Goal: Transaction & Acquisition: Purchase product/service

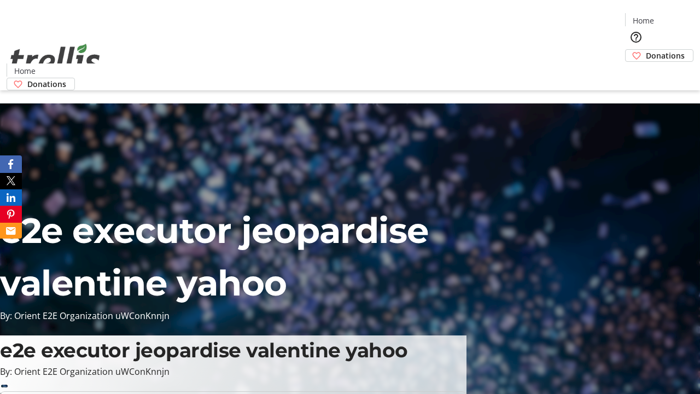
click at [668, 16] on span "Sign Up" at bounding box center [673, 15] width 32 height 13
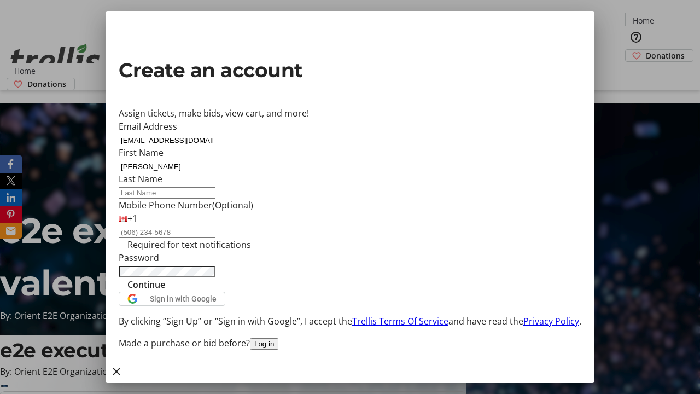
type input "[PERSON_NAME]"
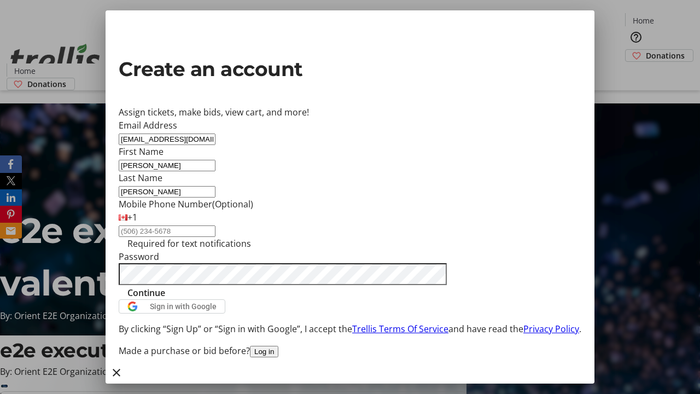
type input "[PERSON_NAME]"
click at [165, 299] on span "Continue" at bounding box center [146, 292] width 38 height 13
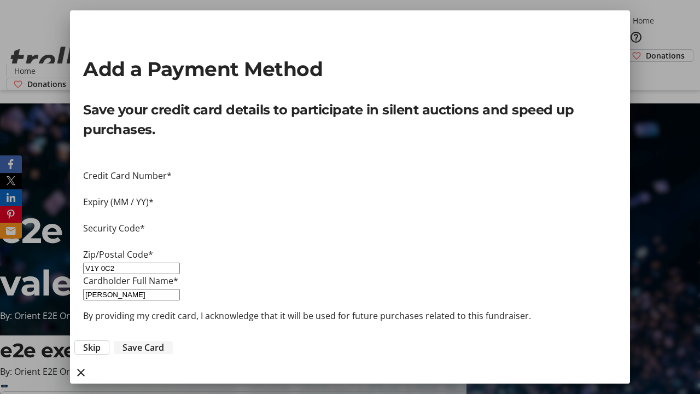
type input "V1Y 0C2"
click at [164, 341] on span "Save Card" at bounding box center [143, 347] width 42 height 13
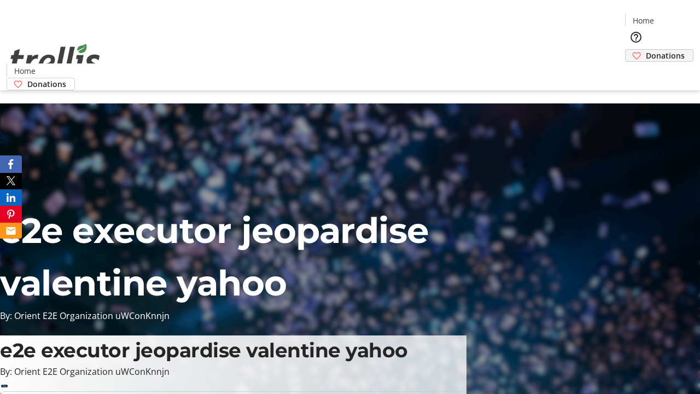
click at [646, 50] on span "Donations" at bounding box center [665, 55] width 39 height 11
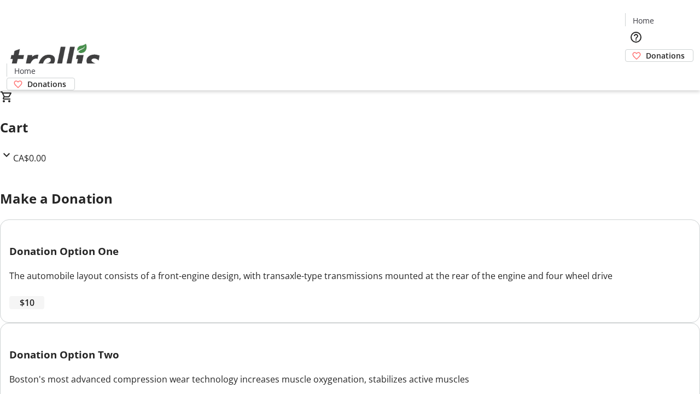
click at [34, 309] on span "$10" at bounding box center [27, 302] width 15 height 13
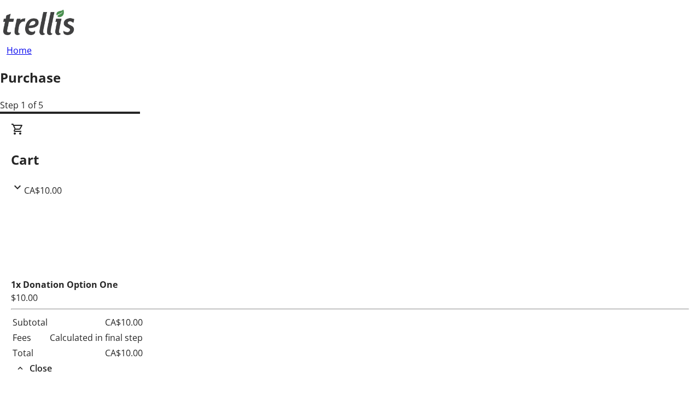
select select "CA"
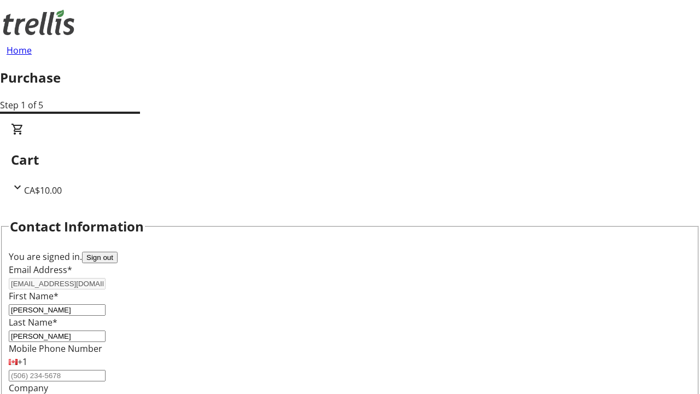
select select "BC"
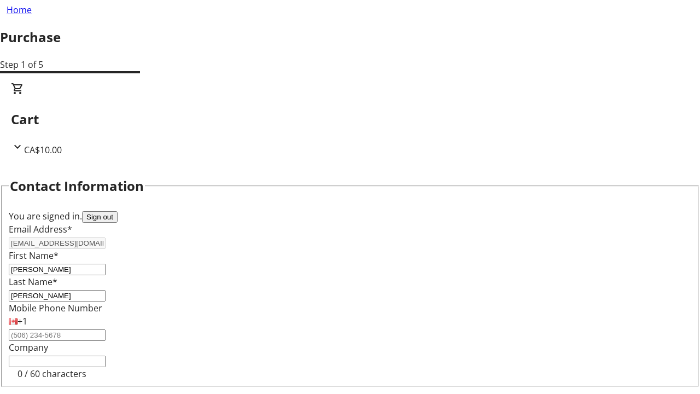
type input "Kelowna"
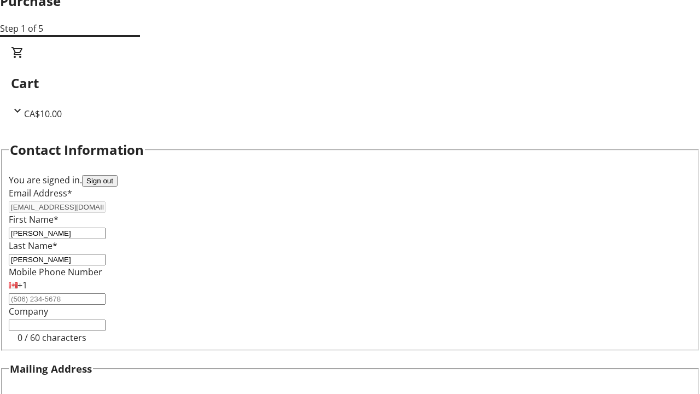
type input "V1Y 0C2"
